Goal: Information Seeking & Learning: Learn about a topic

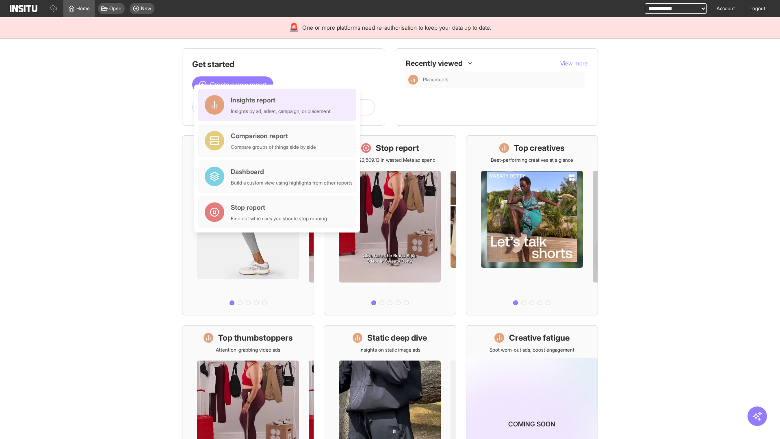
click at [279, 105] on div "Insights report Insights by ad, adset, campaign, or placement" at bounding box center [281, 104] width 100 height 19
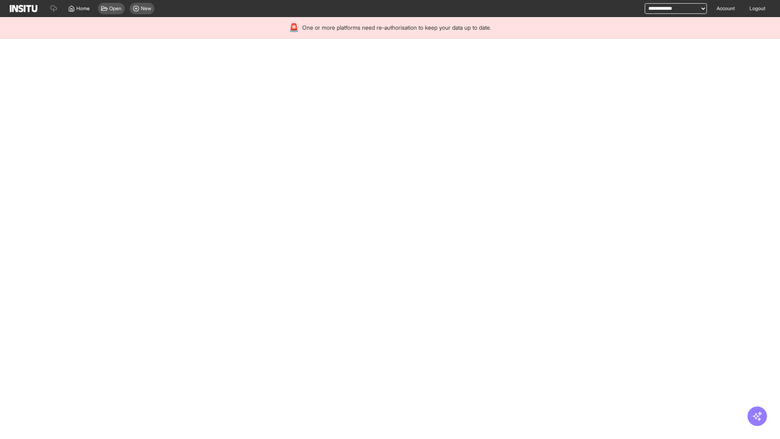
select select "**"
